Goal: Check status: Check status

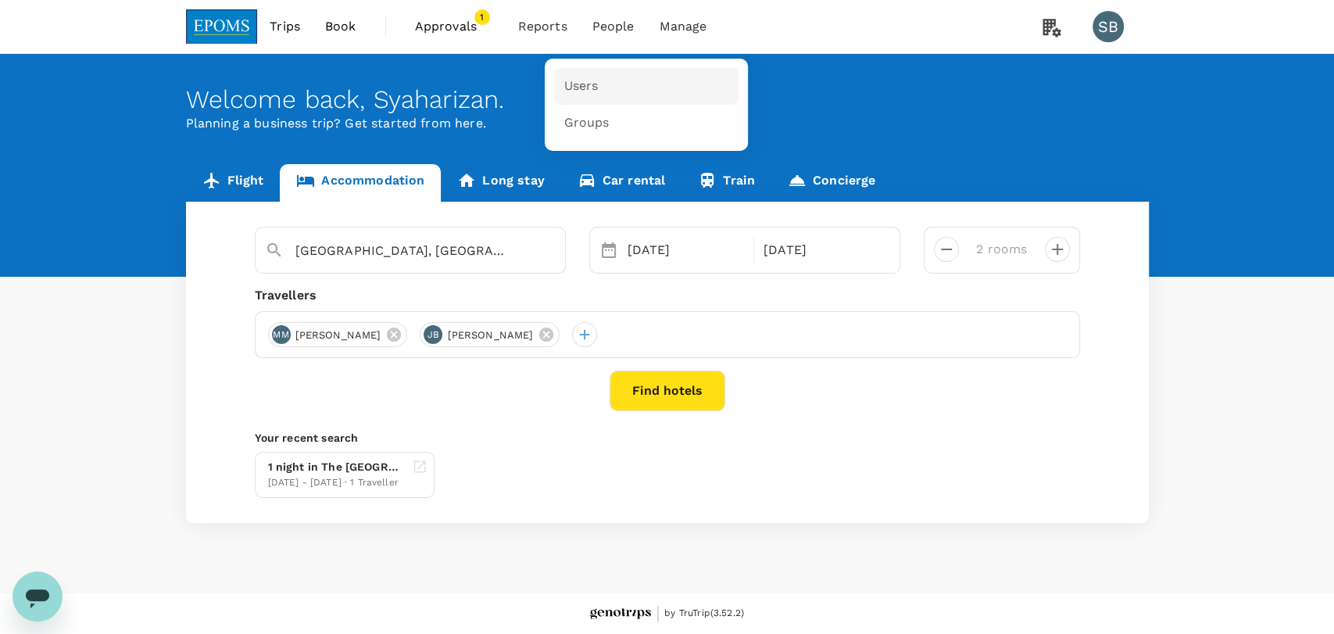
click at [601, 95] on link "Users" at bounding box center [646, 86] width 184 height 37
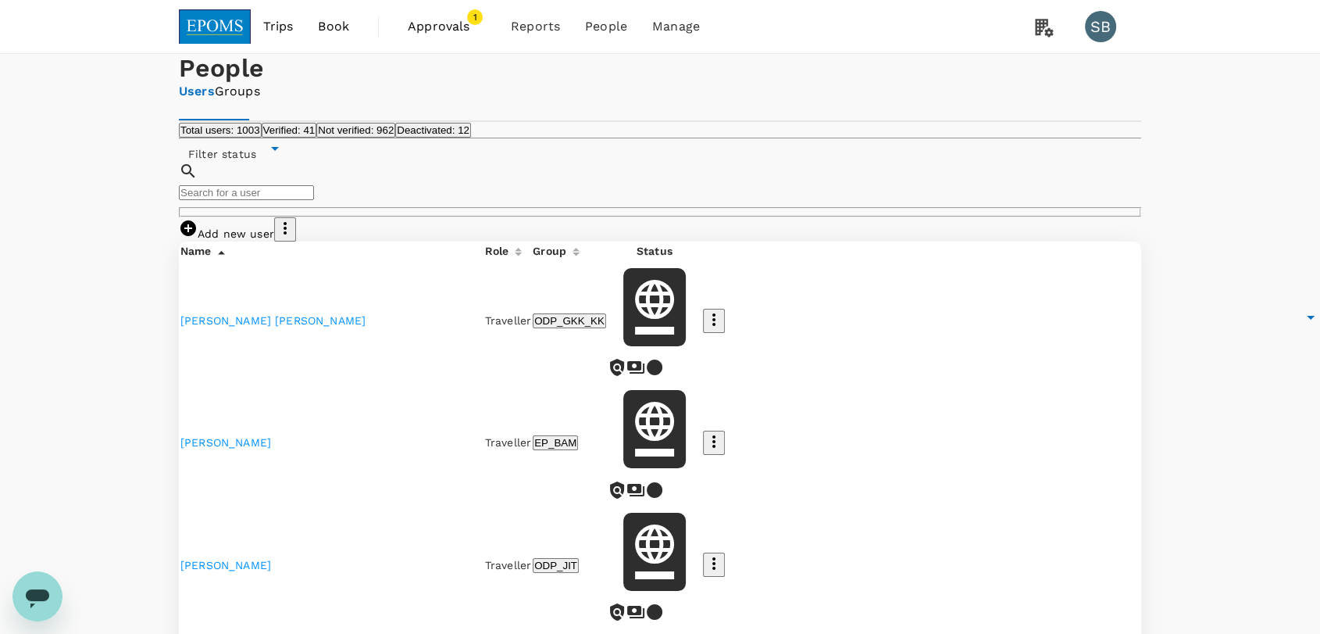
click at [314, 200] on input "text" at bounding box center [246, 192] width 135 height 15
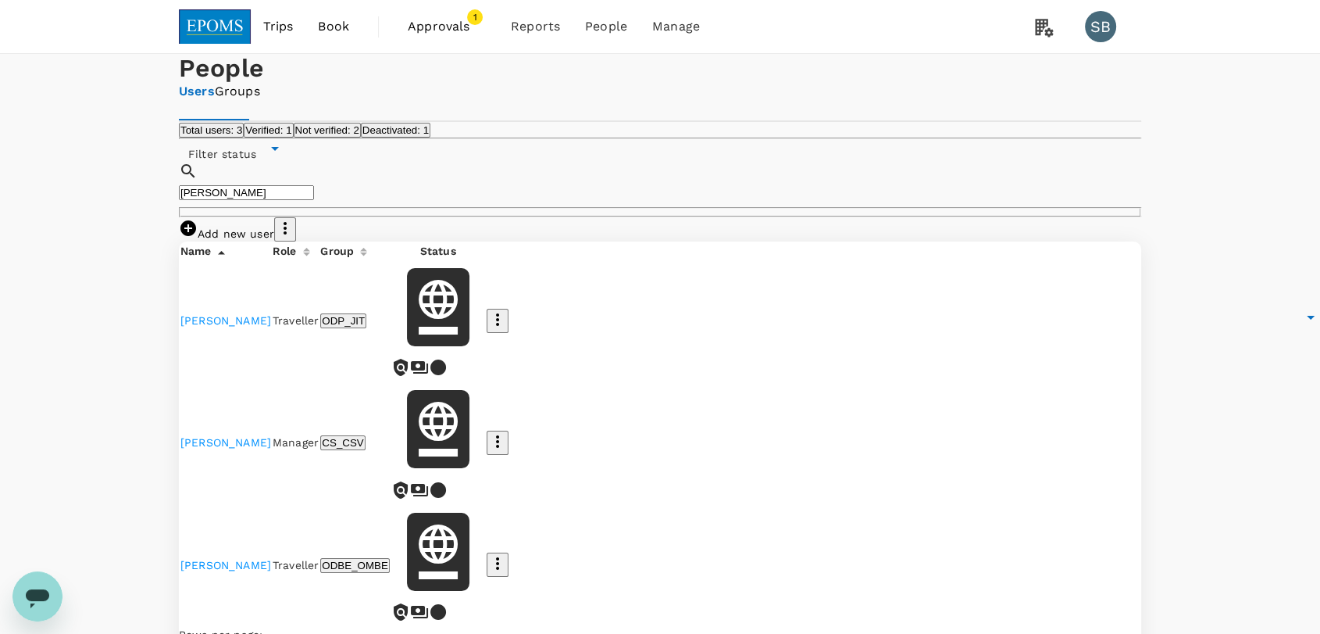
type input "[PERSON_NAME]"
click at [271, 448] on link "[PERSON_NAME]" at bounding box center [225, 442] width 91 height 13
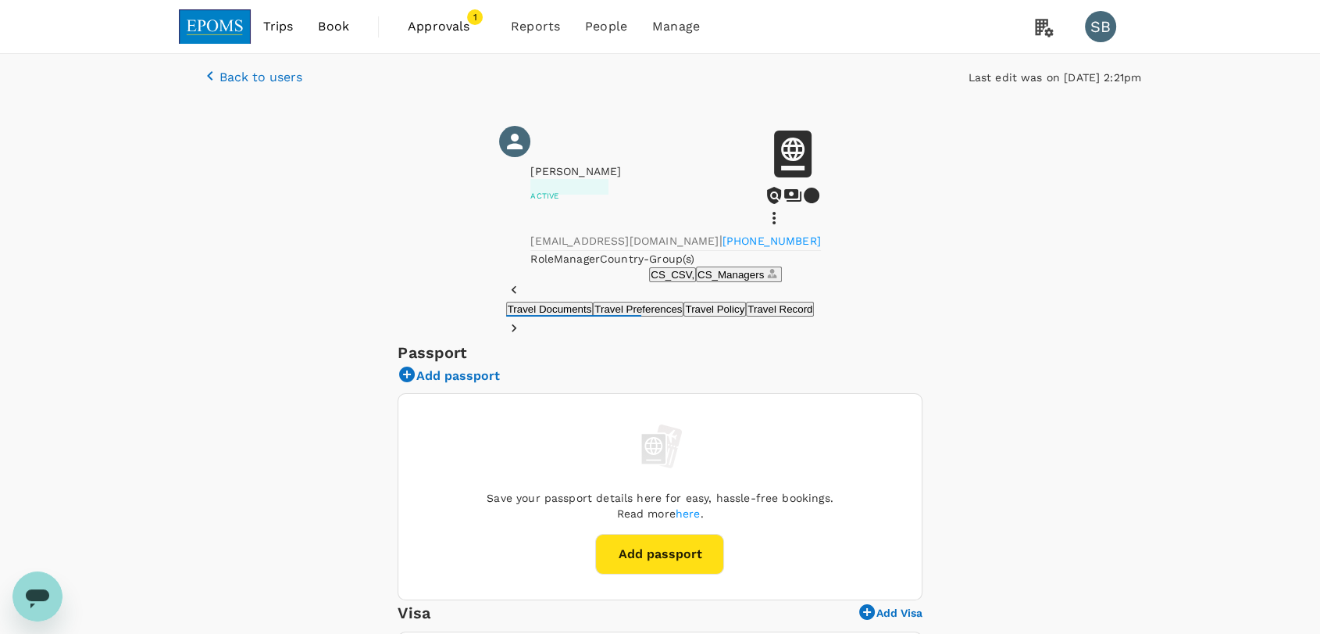
click at [274, 23] on span "Trips" at bounding box center [278, 26] width 30 height 19
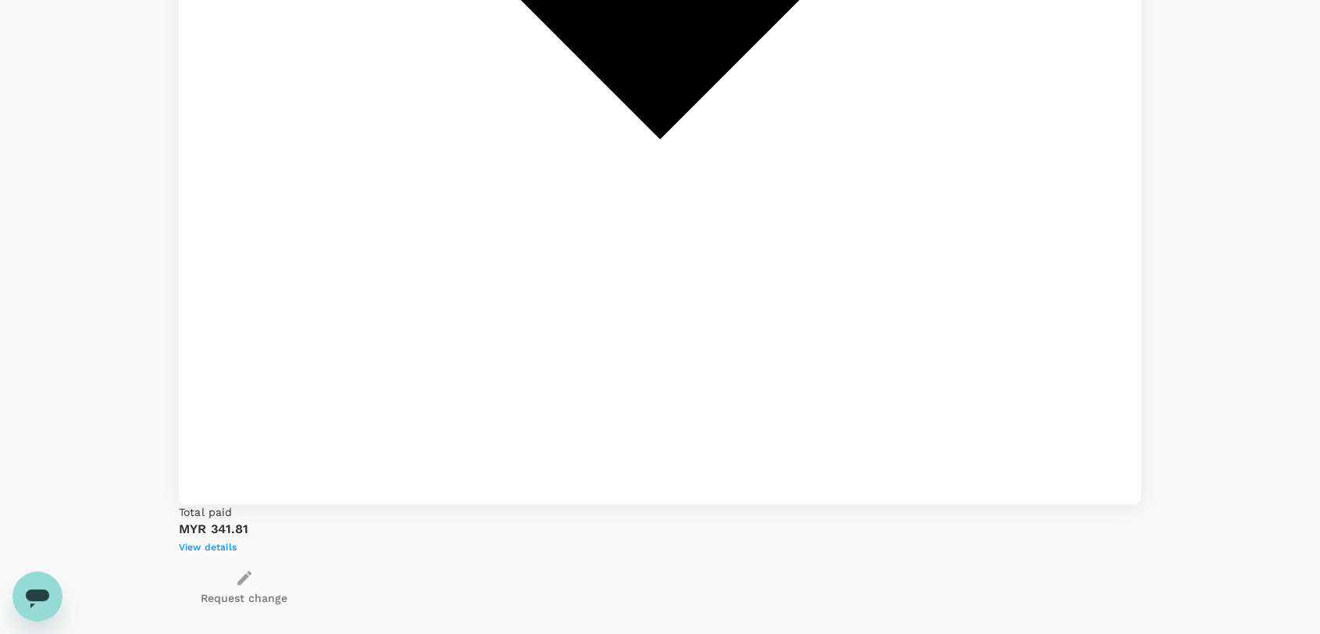
scroll to position [2170, 0]
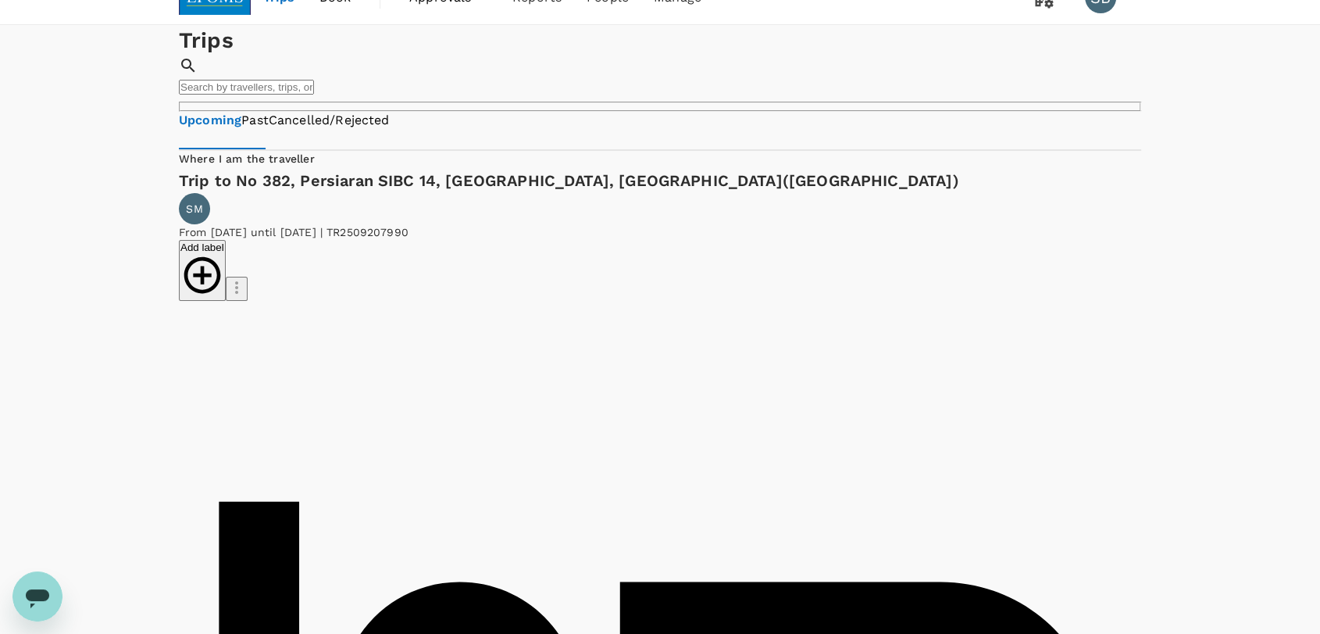
scroll to position [0, 0]
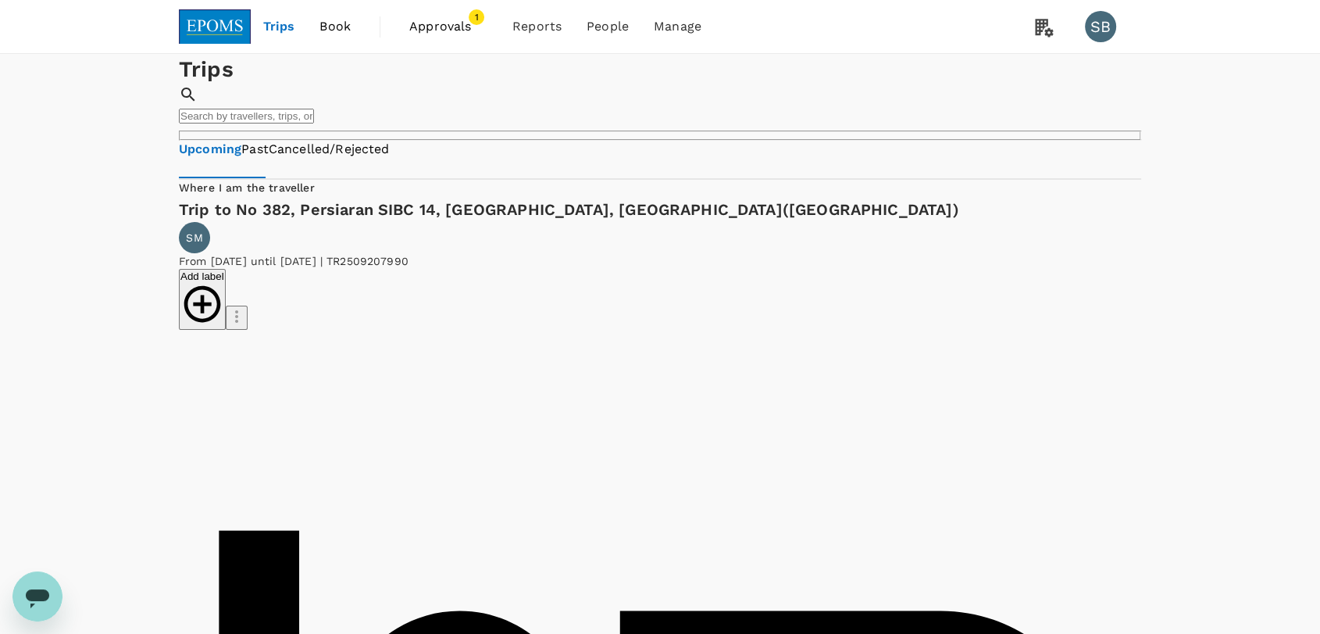
click at [193, 28] on img at bounding box center [215, 26] width 72 height 34
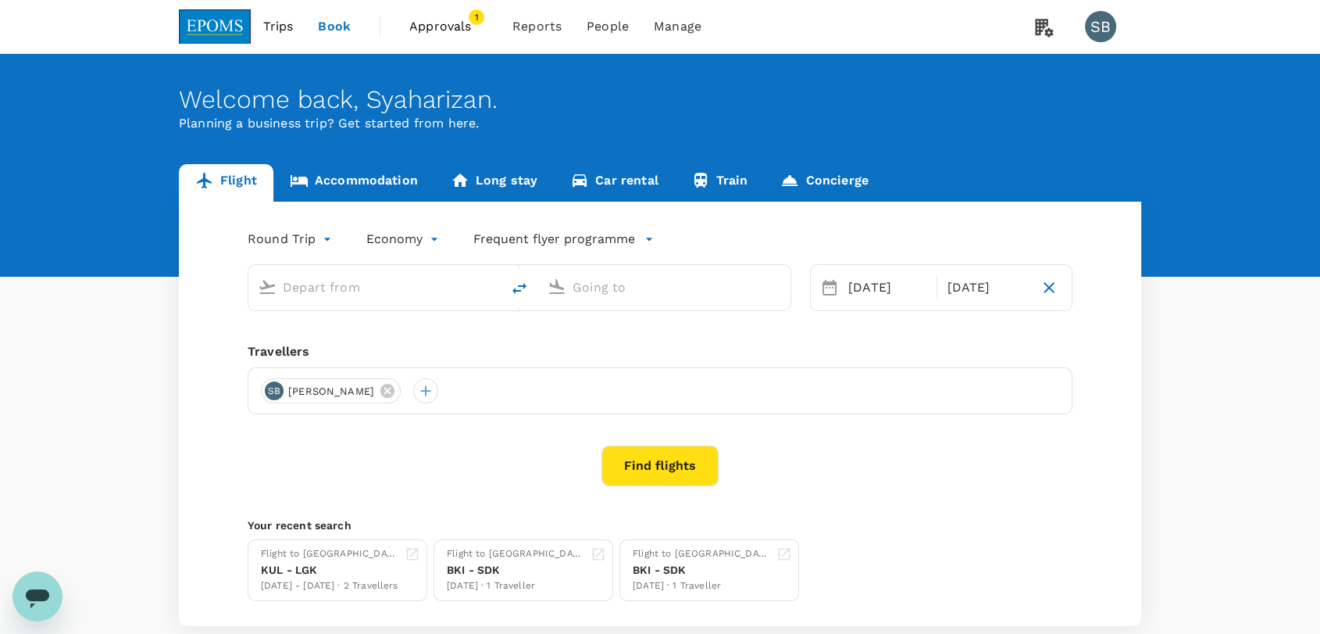
type input "Kuala Lumpur Intl ([GEOGRAPHIC_DATA])"
type input "Langkawi Intl (LGK)"
type input "Kuala Lumpur Intl ([GEOGRAPHIC_DATA])"
type input "Langkawi Intl (LGK)"
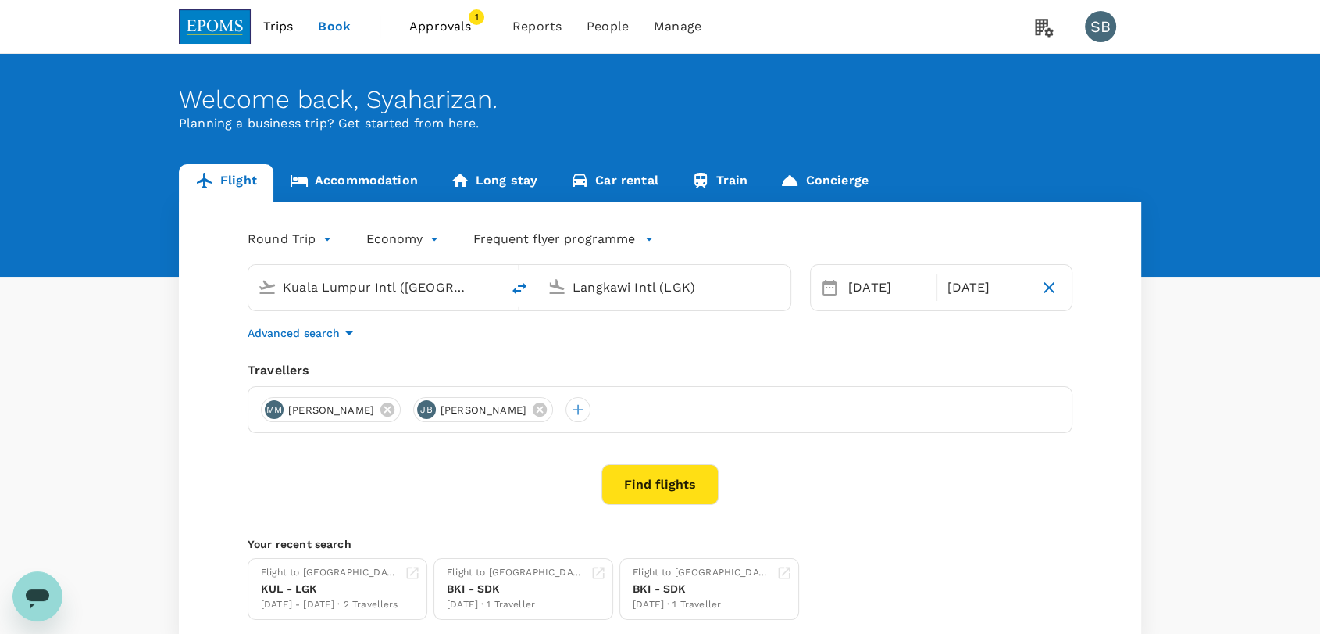
click at [438, 13] on link "Approvals 1" at bounding box center [448, 26] width 103 height 53
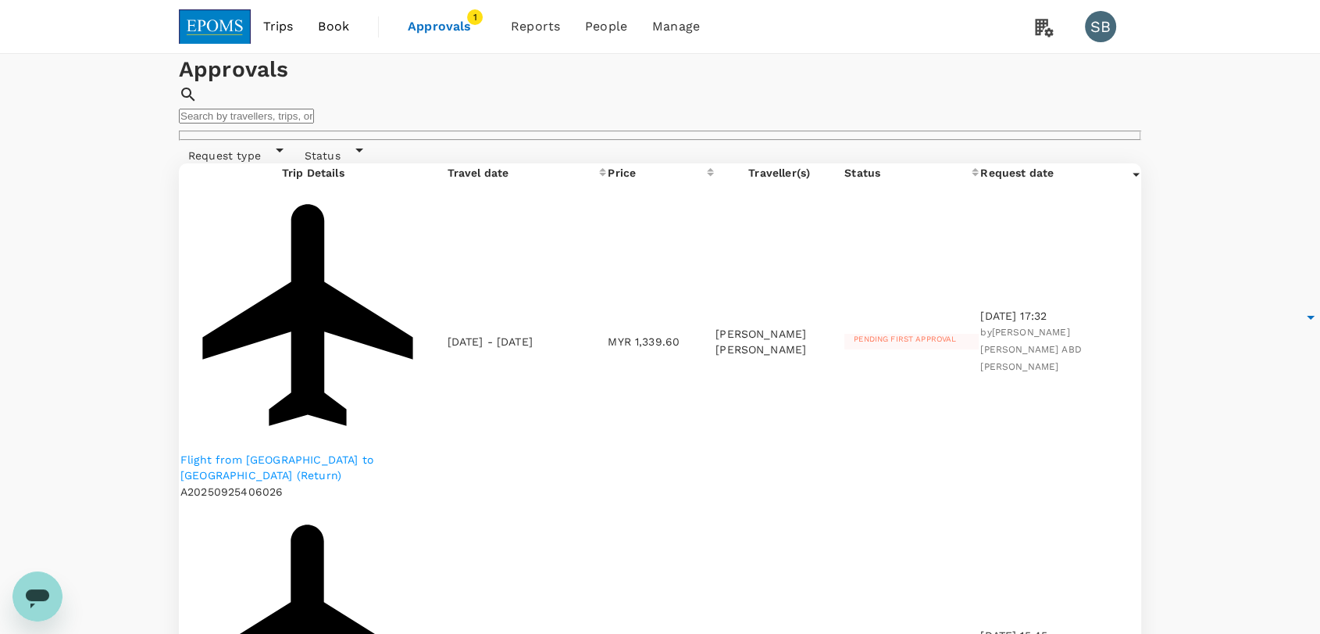
click at [324, 452] on p "Flight from [GEOGRAPHIC_DATA] to [GEOGRAPHIC_DATA] (Return)" at bounding box center [313, 467] width 266 height 31
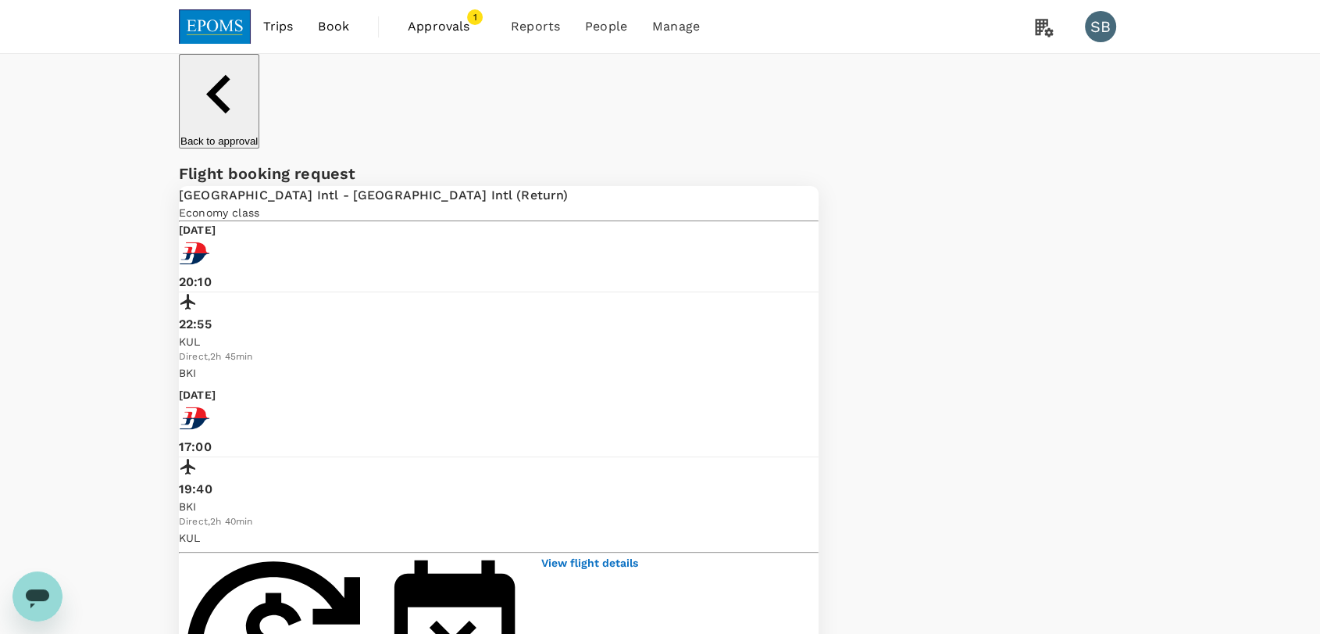
click at [231, 135] on p "Back to approval" at bounding box center [218, 141] width 77 height 12
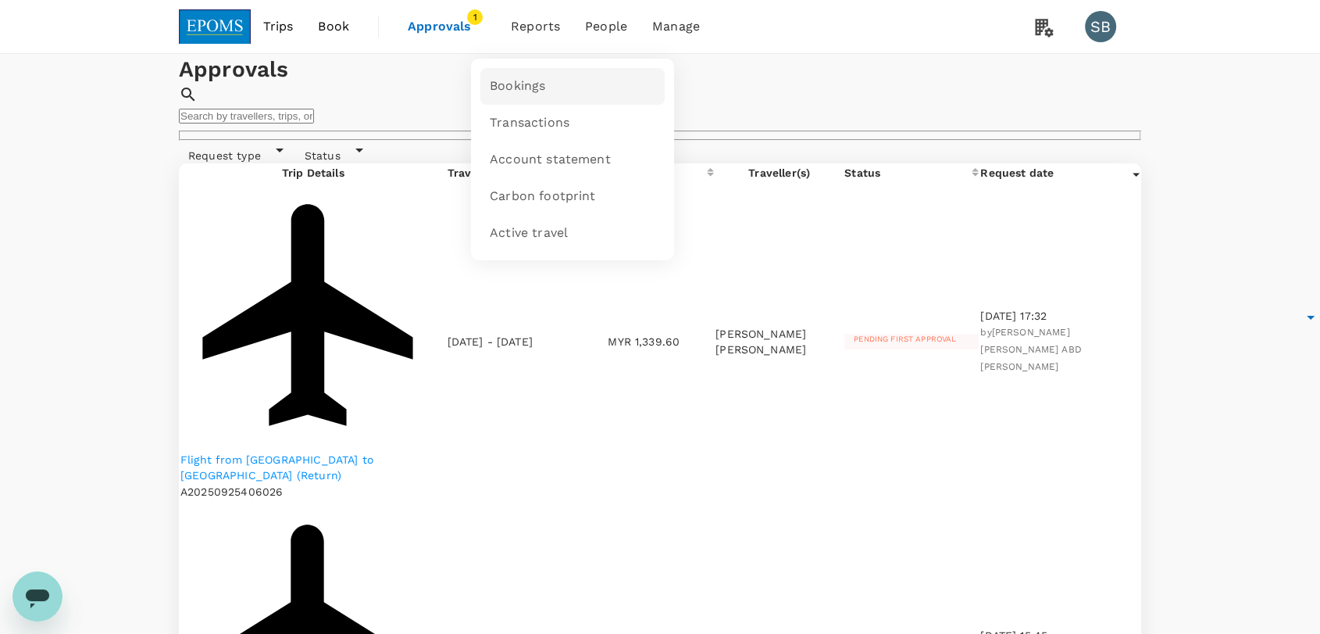
click at [522, 82] on span "Bookings" at bounding box center [517, 86] width 55 height 18
